Goal: Task Accomplishment & Management: Use online tool/utility

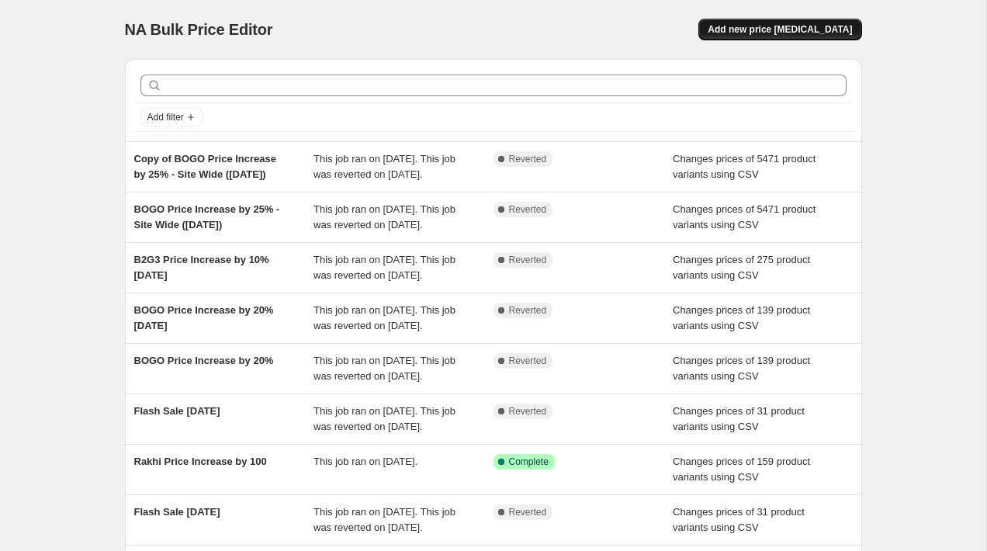
click at [760, 26] on span "Add new price [MEDICAL_DATA]" at bounding box center [780, 29] width 144 height 12
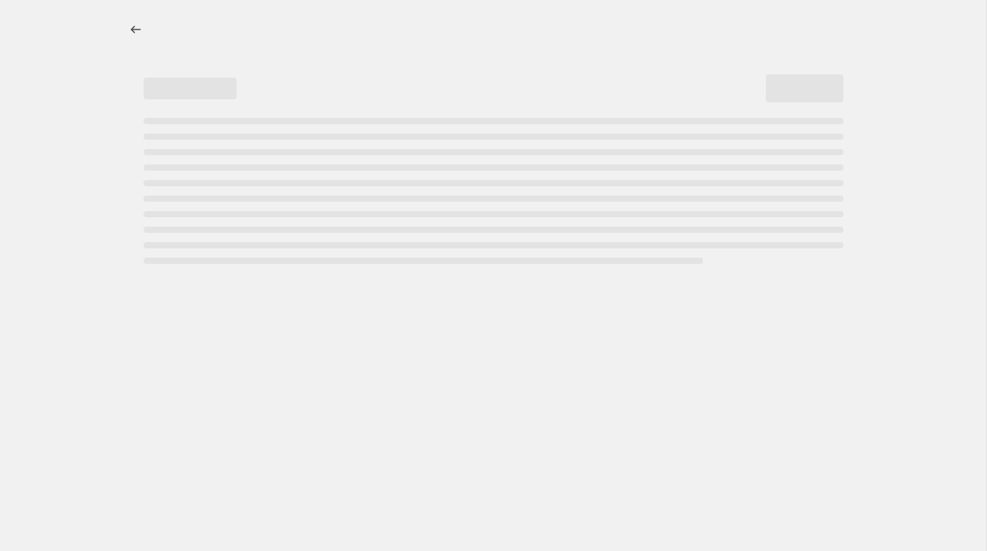
select select "percentage"
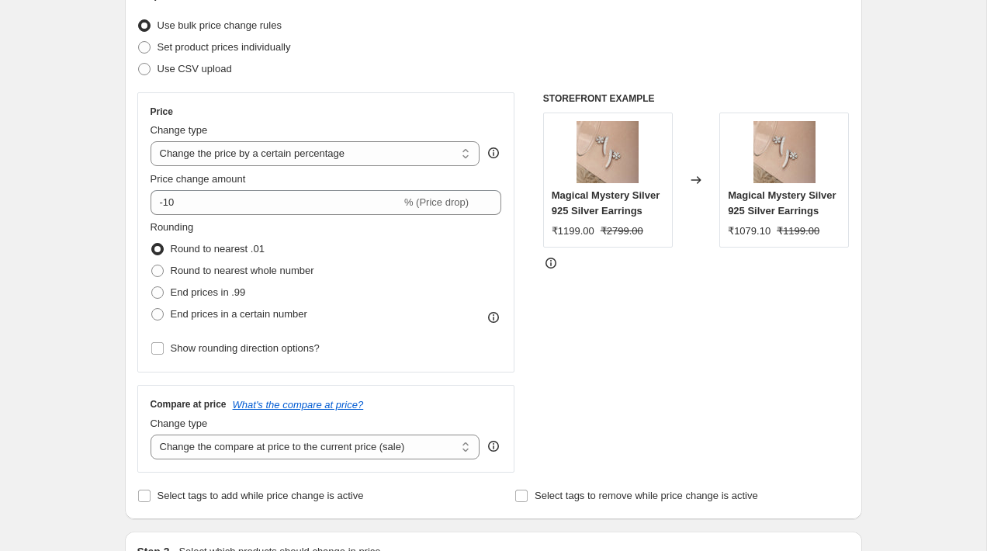
scroll to position [137, 0]
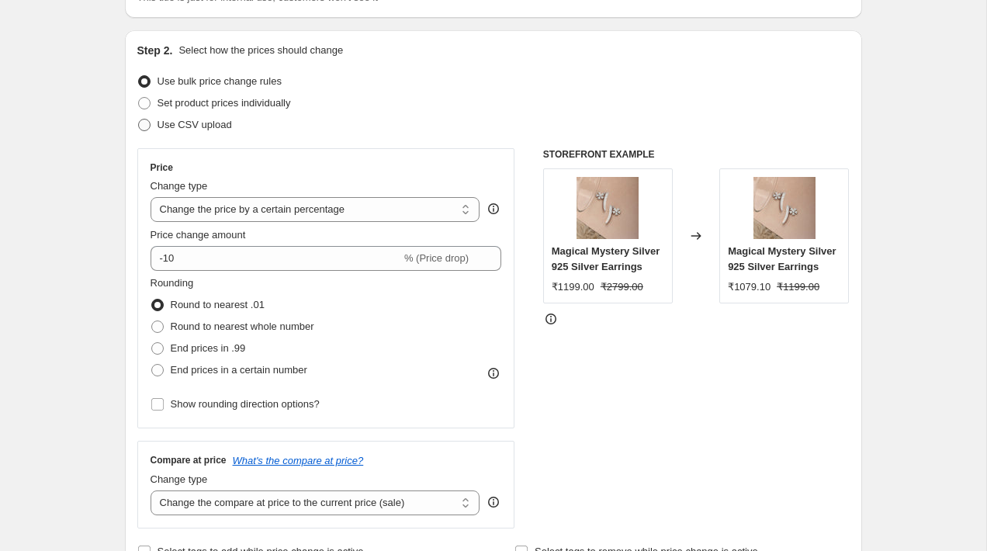
click at [190, 130] on span "Use CSV upload" at bounding box center [195, 125] width 75 height 16
click at [139, 120] on input "Use CSV upload" at bounding box center [138, 119] width 1 height 1
radio input "true"
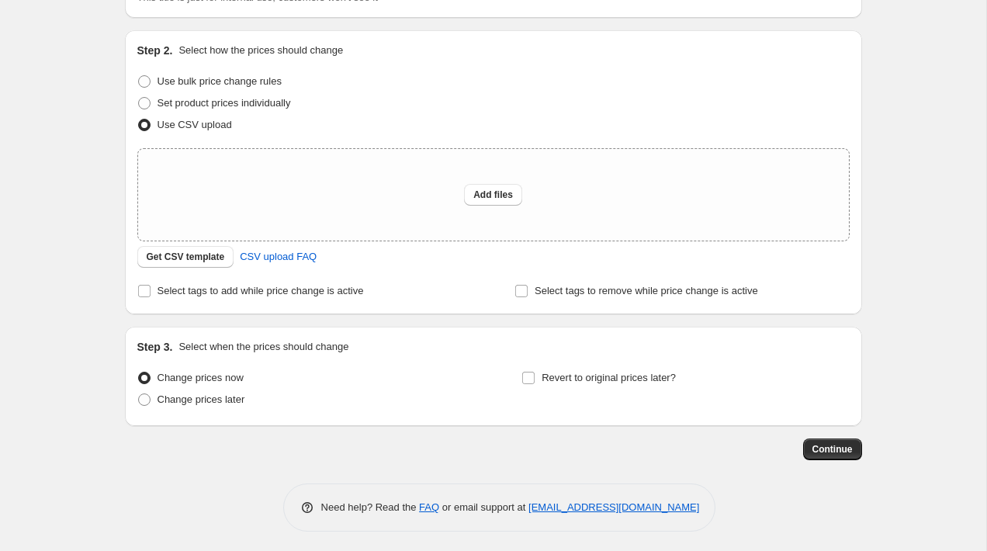
click at [185, 270] on div "Step 2. Select how the prices should change Use bulk price change rules Set pro…" at bounding box center [493, 172] width 713 height 259
click at [192, 256] on span "Get CSV template" at bounding box center [186, 257] width 78 height 12
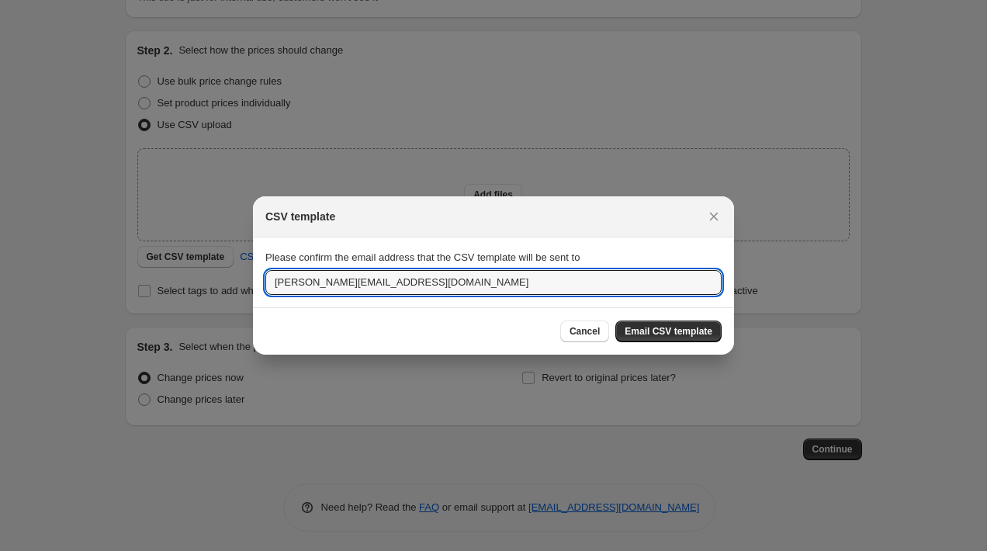
drag, startPoint x: 382, startPoint y: 279, endPoint x: 189, endPoint y: 276, distance: 192.5
click at [189, 550] on div "CSV template Please confirm the email address that the CSV template will be sen…" at bounding box center [493, 555] width 987 height 0
type input "[EMAIL_ADDRESS][PERSON_NAME][DOMAIN_NAME]"
click at [665, 330] on span "Email CSV template" at bounding box center [669, 331] width 88 height 12
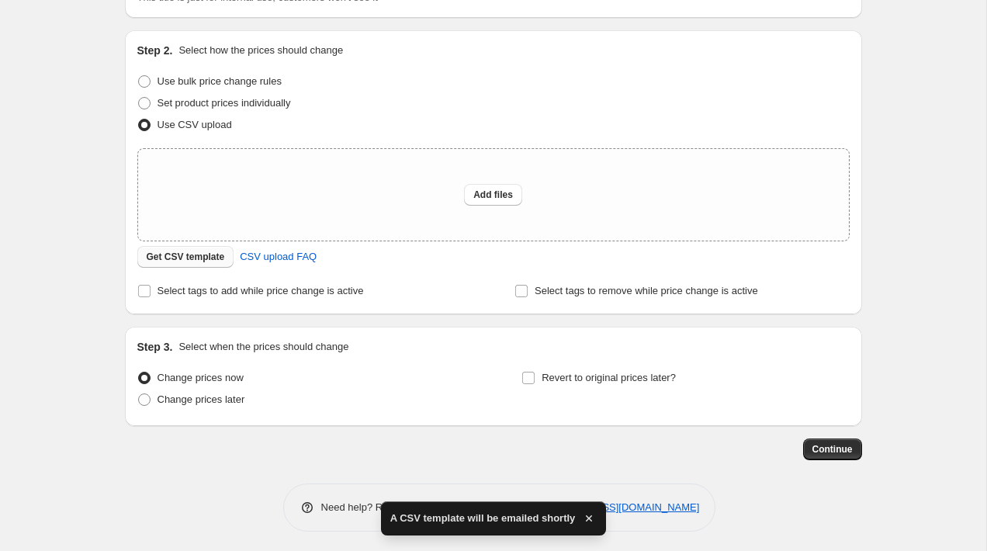
click at [170, 249] on button "Get CSV template" at bounding box center [185, 257] width 97 height 22
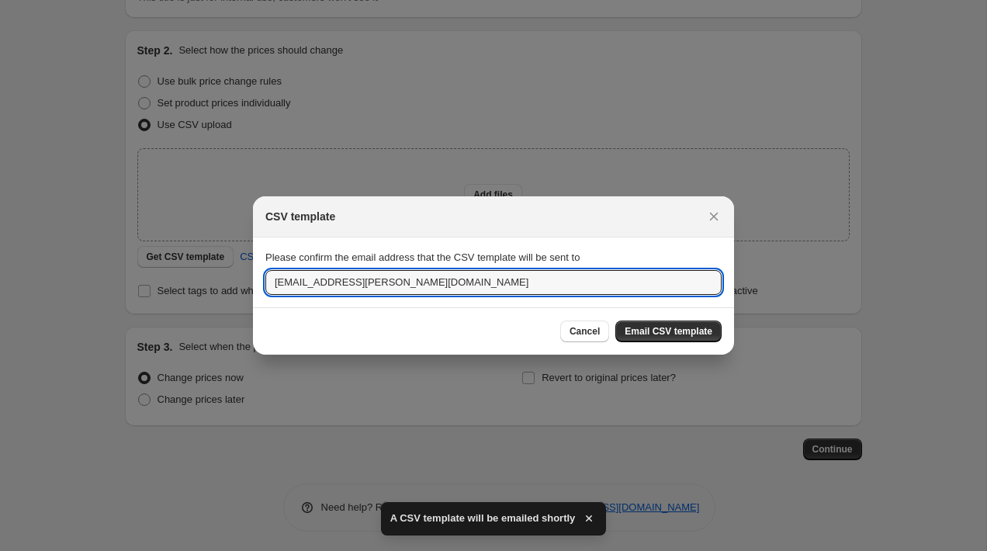
drag, startPoint x: 419, startPoint y: 280, endPoint x: 32, endPoint y: 290, distance: 387.5
click at [32, 550] on div "CSV template Please confirm the email address that the CSV template will be sen…" at bounding box center [493, 555] width 987 height 0
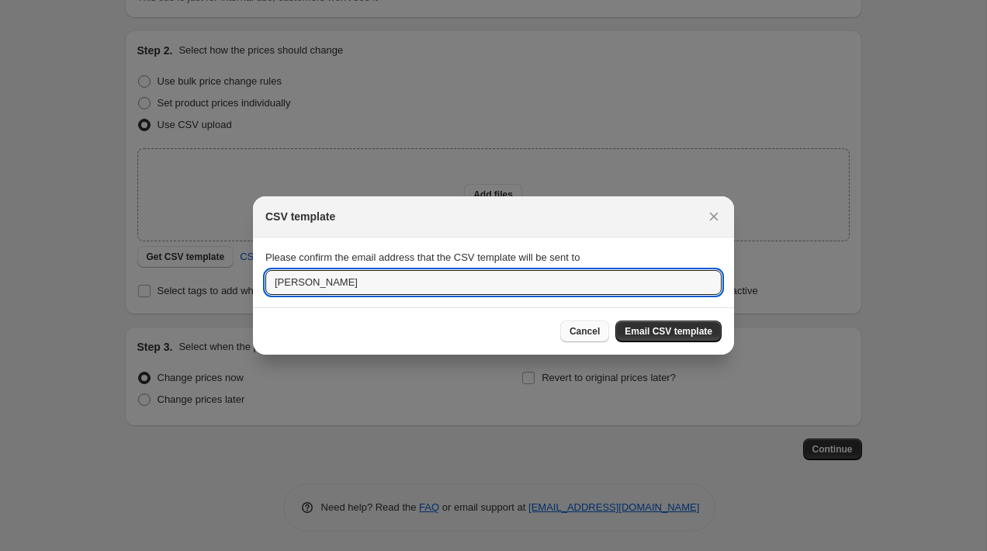
type input "[PERSON_NAME]"
click at [583, 322] on button "Cancel" at bounding box center [584, 332] width 49 height 22
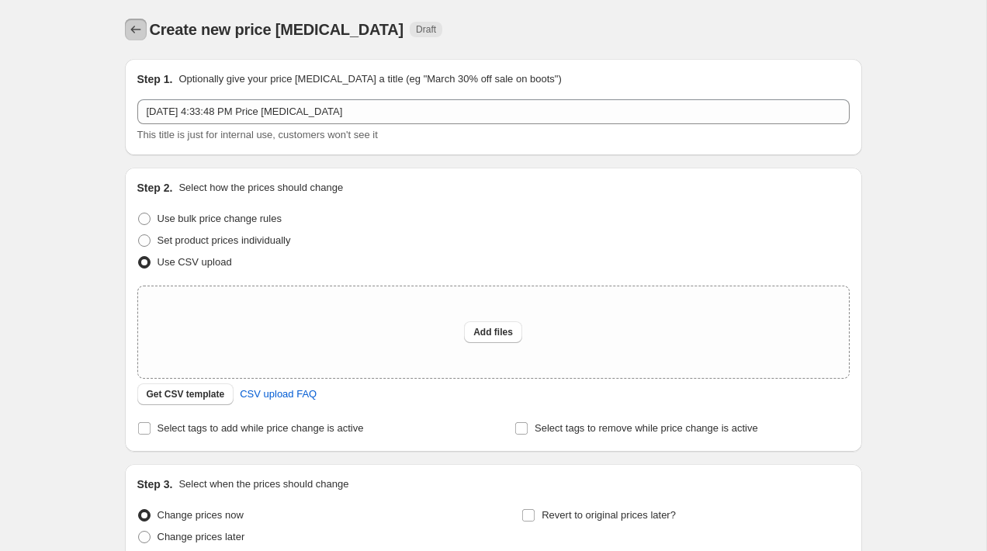
click at [138, 29] on icon "Price change jobs" at bounding box center [136, 30] width 16 height 16
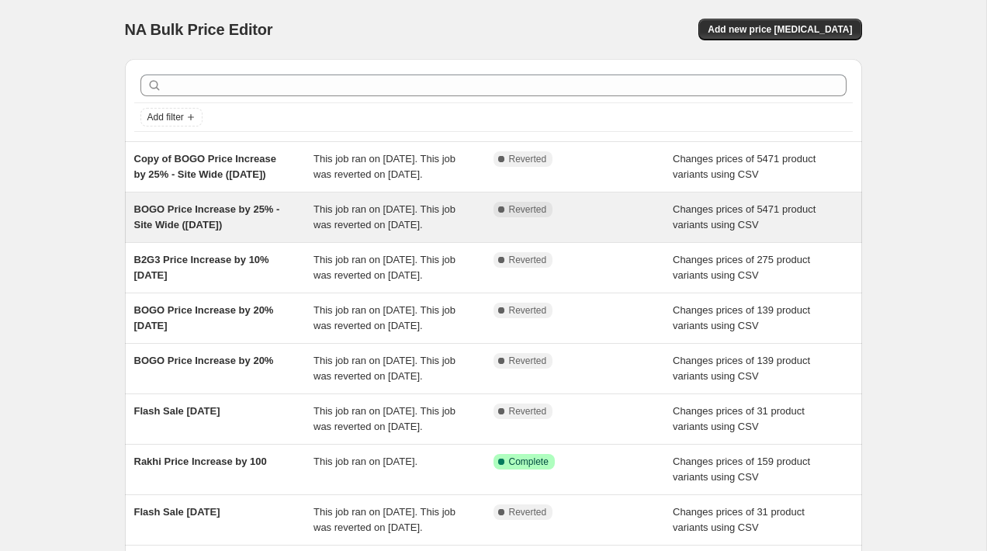
click at [235, 233] on div "BOGO Price Increase by 25% - Site Wide ([DATE])" at bounding box center [224, 217] width 180 height 31
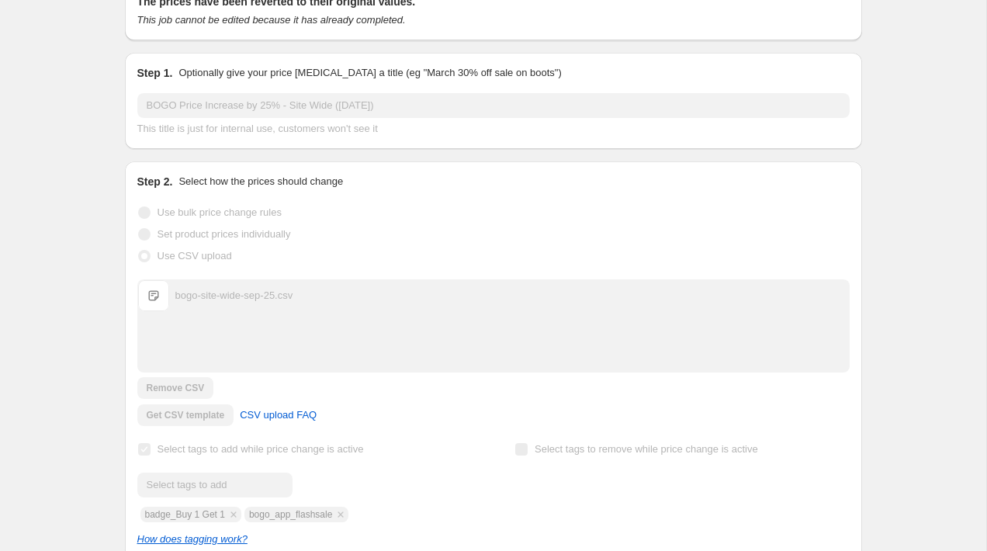
scroll to position [213, 0]
